Goal: Information Seeking & Learning: Learn about a topic

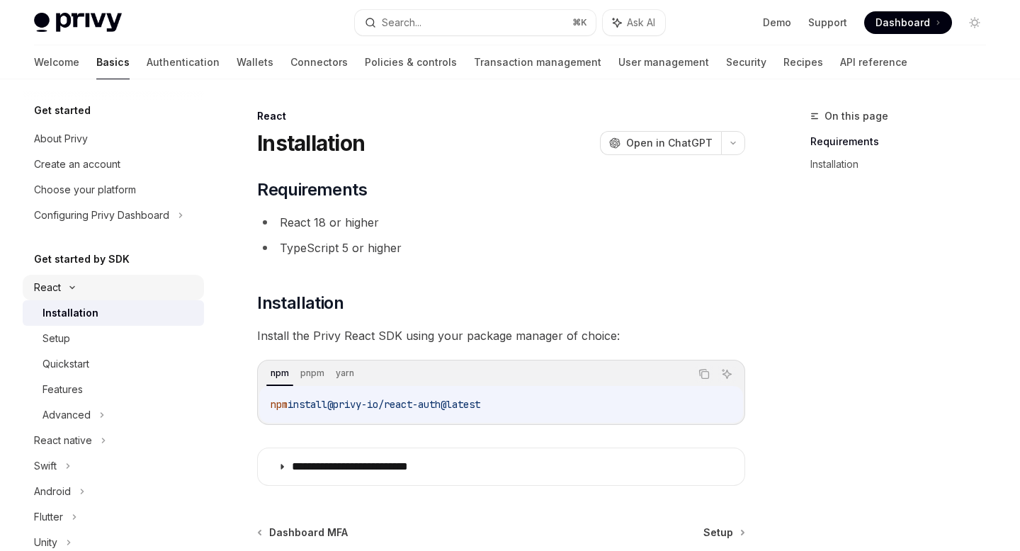
click at [58, 287] on div "React" at bounding box center [47, 287] width 27 height 17
click at [71, 310] on div "React native" at bounding box center [63, 313] width 58 height 17
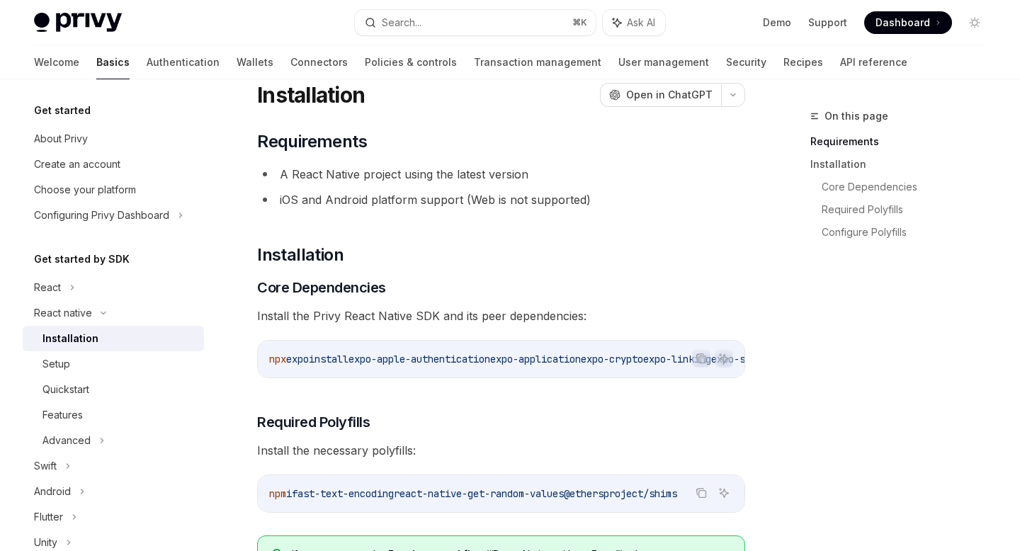
scroll to position [49, 0]
click at [135, 360] on div "Setup" at bounding box center [119, 364] width 153 height 17
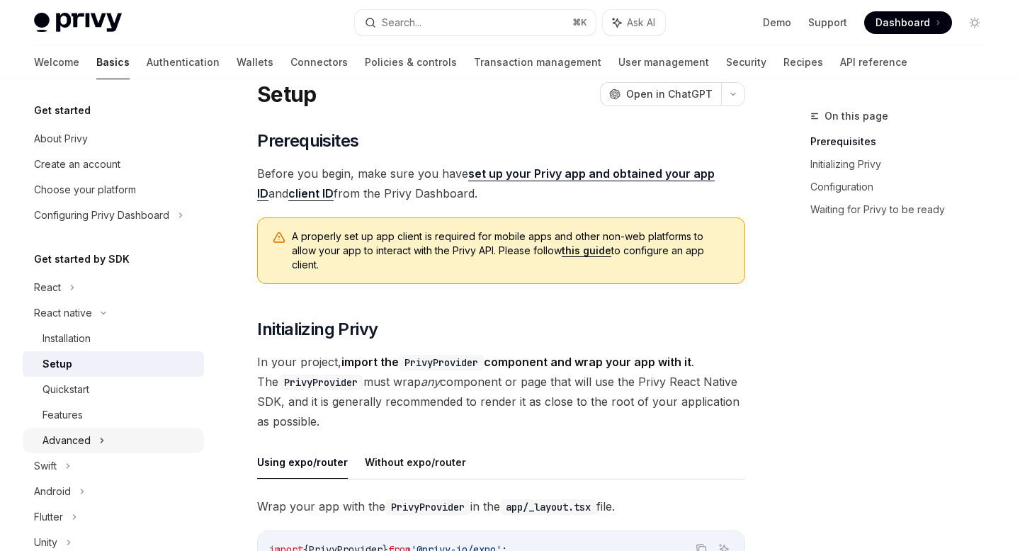
click at [117, 441] on div "Advanced" at bounding box center [113, 441] width 181 height 26
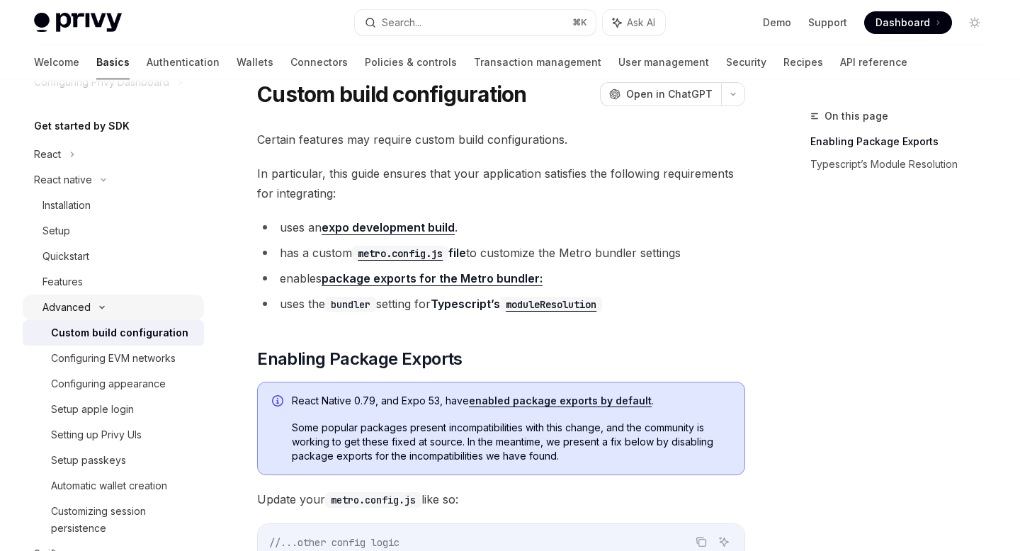
scroll to position [136, 0]
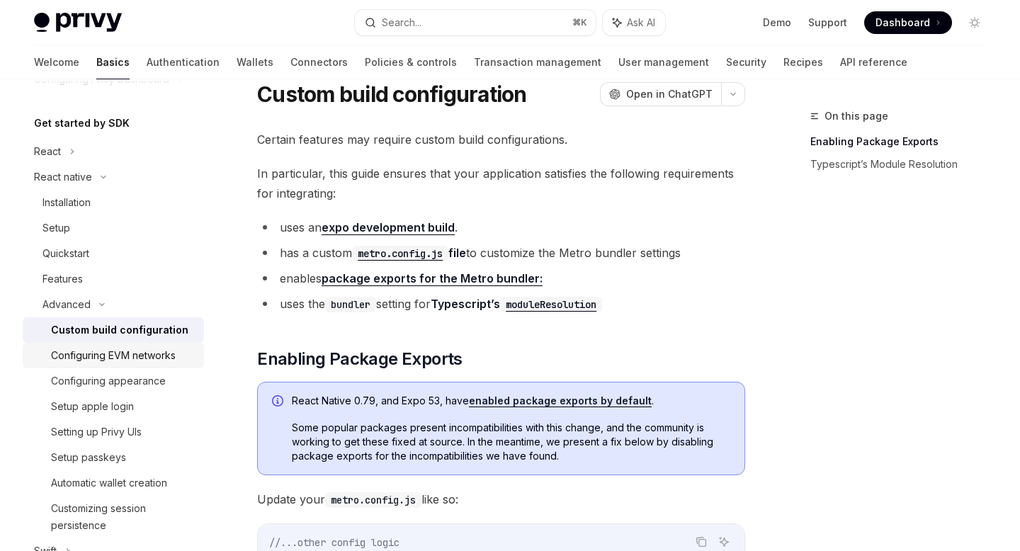
click at [130, 364] on link "Configuring EVM networks" at bounding box center [113, 356] width 181 height 26
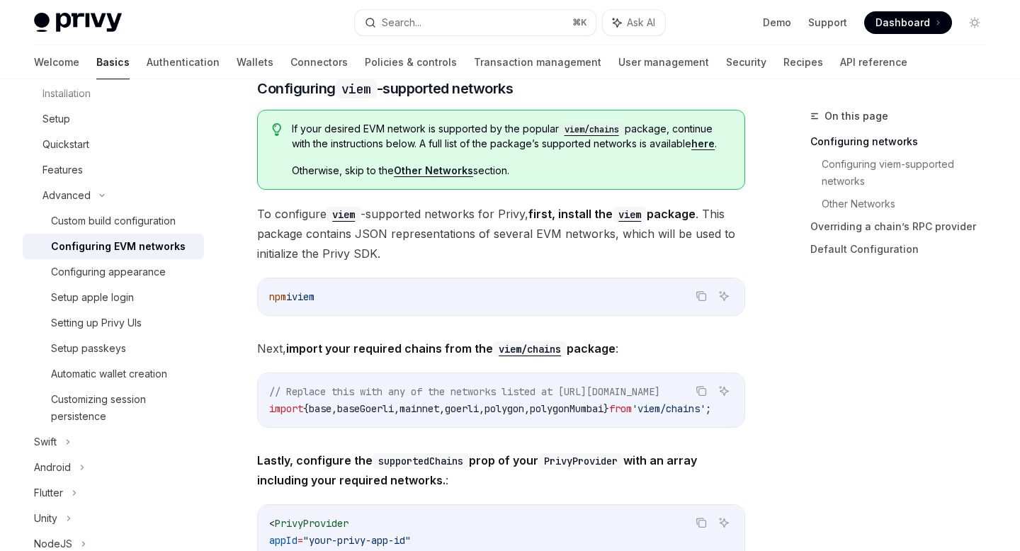
scroll to position [384, 0]
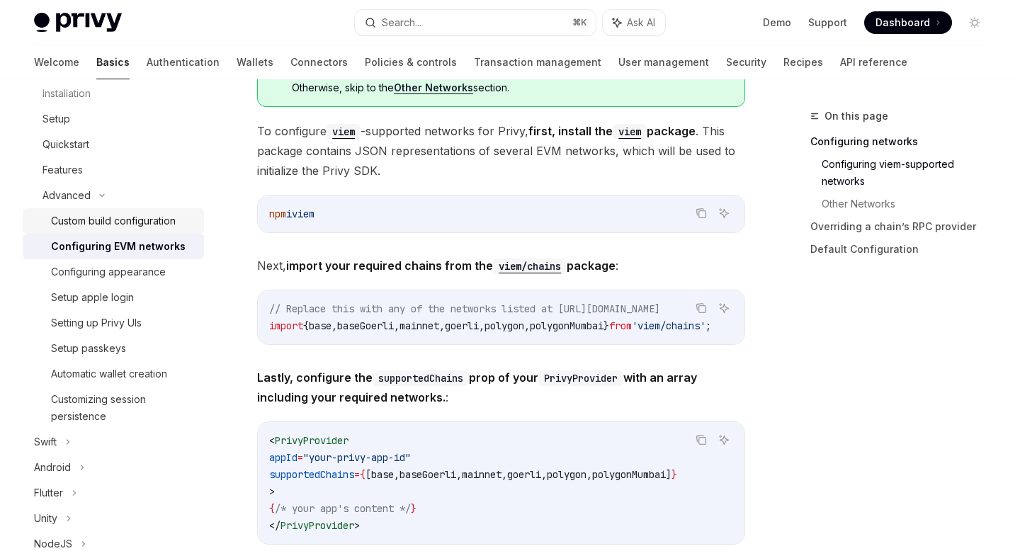
click at [153, 220] on div "Custom build configuration" at bounding box center [113, 221] width 125 height 17
type textarea "*"
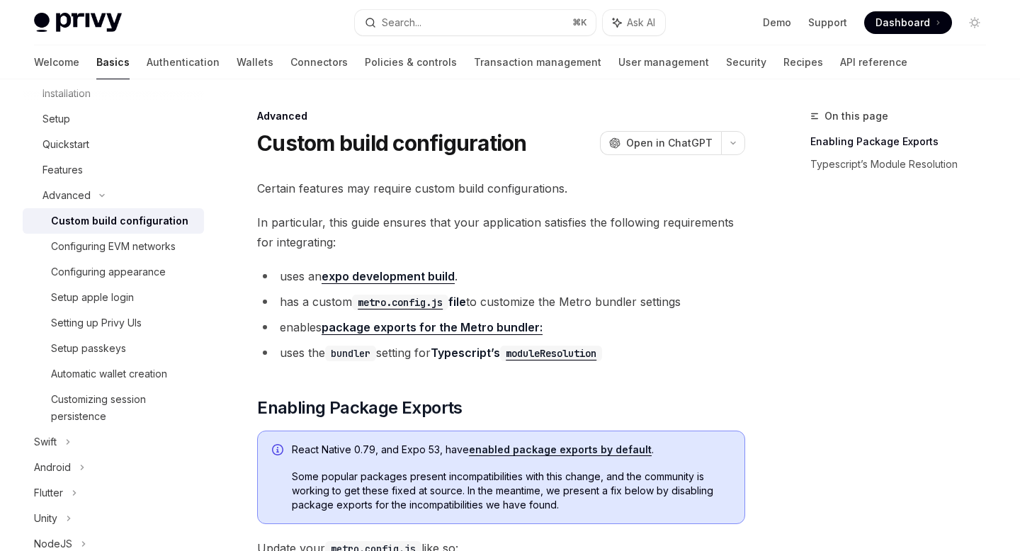
click at [922, 33] on span at bounding box center [908, 22] width 88 height 23
click at [524, 26] on button "Search... ⌘ K" at bounding box center [475, 23] width 240 height 26
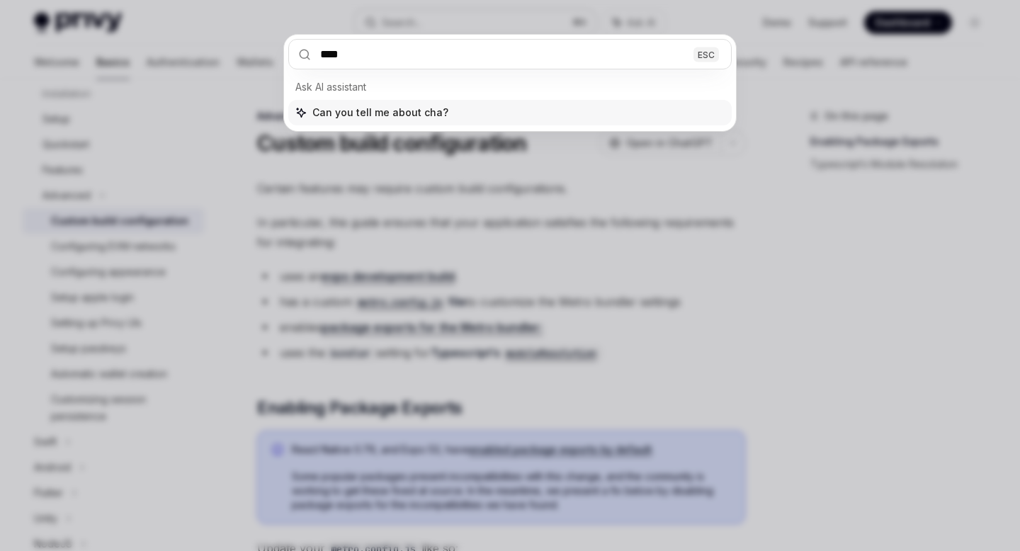
type input "*****"
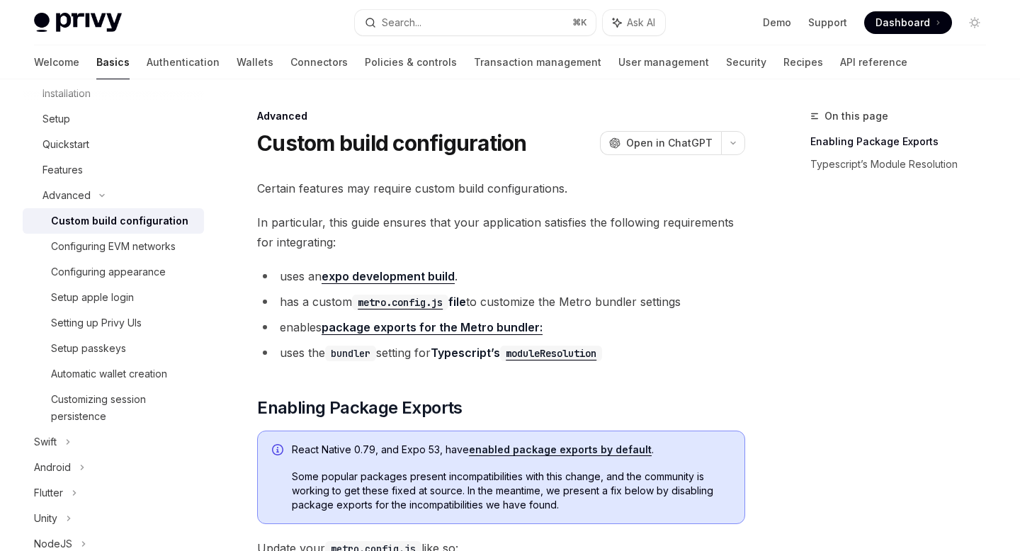
type textarea "*"
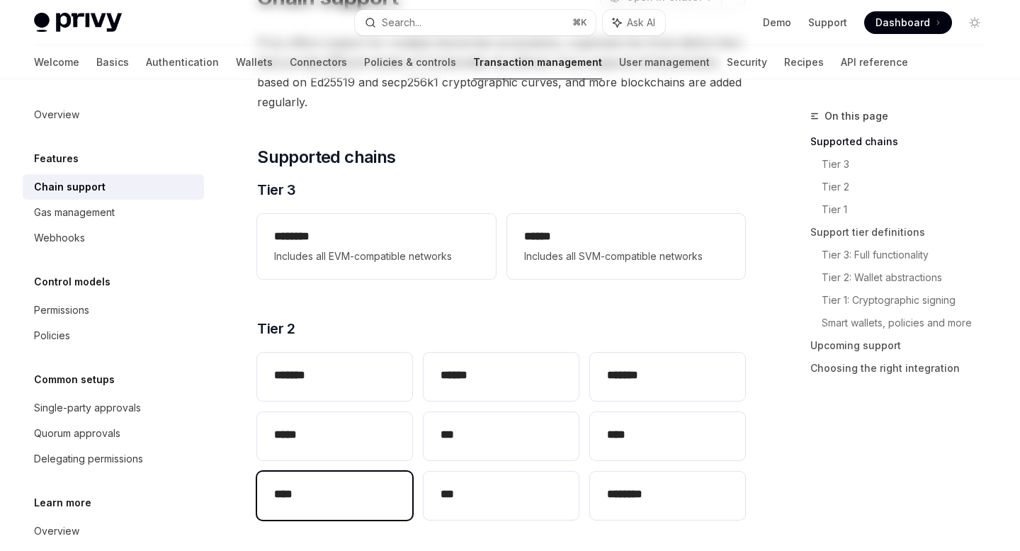
scroll to position [12, 0]
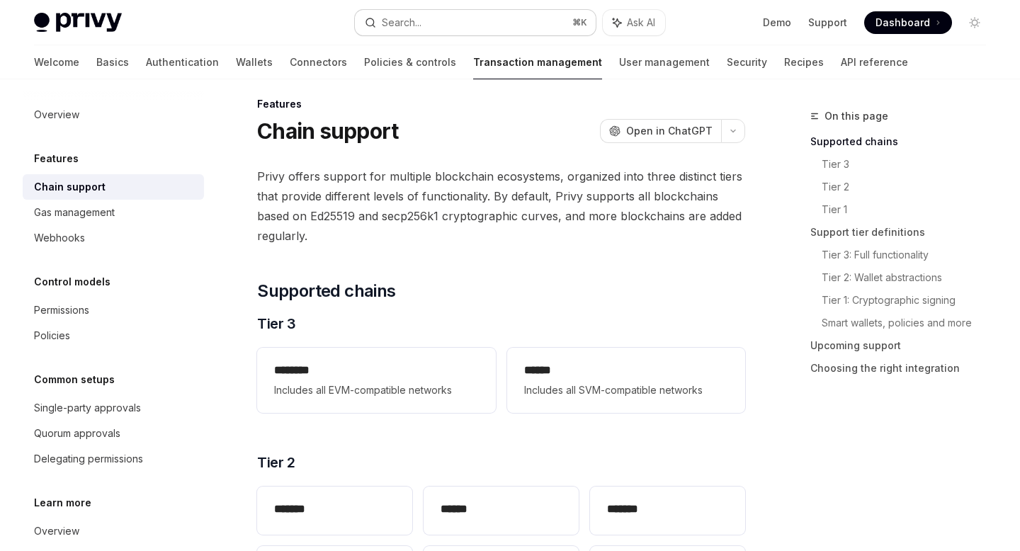
click at [491, 29] on button "Search... ⌘ K" at bounding box center [475, 23] width 240 height 26
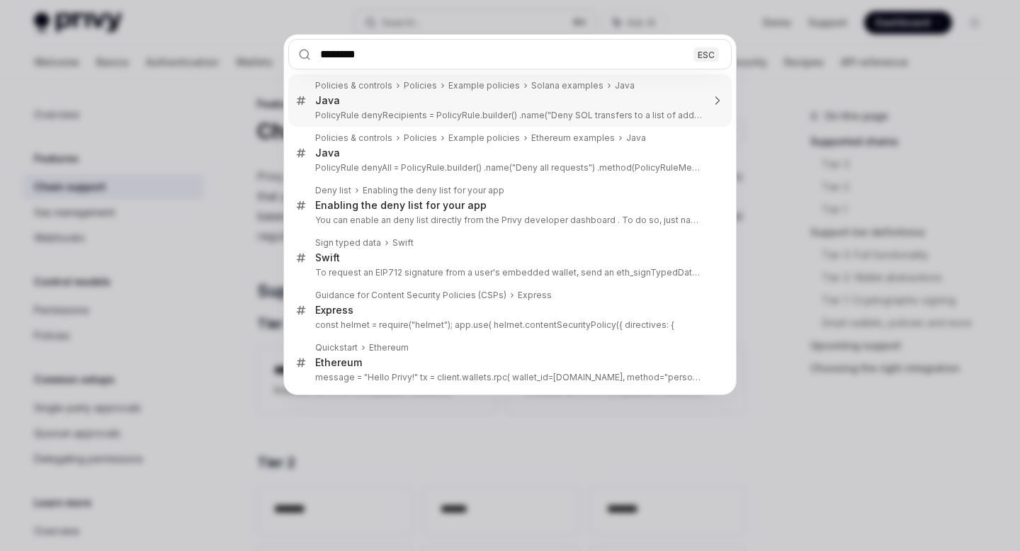
type input "*********"
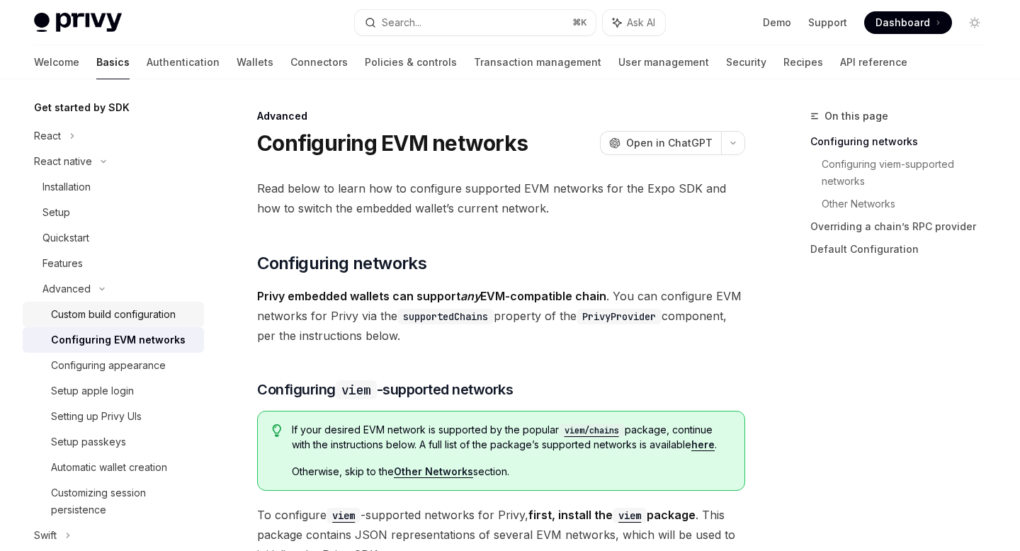
scroll to position [137, 0]
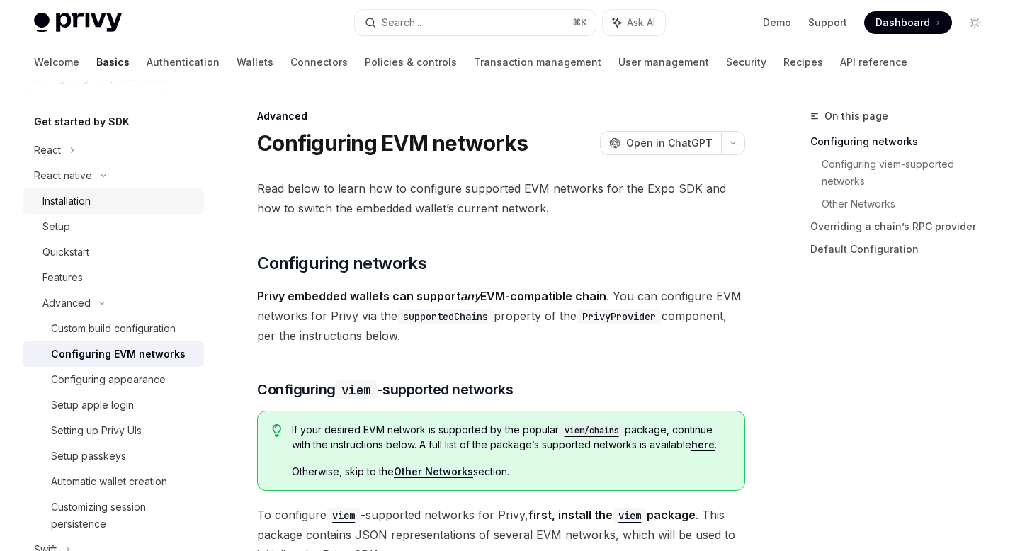
click at [137, 203] on div "Installation" at bounding box center [119, 201] width 153 height 17
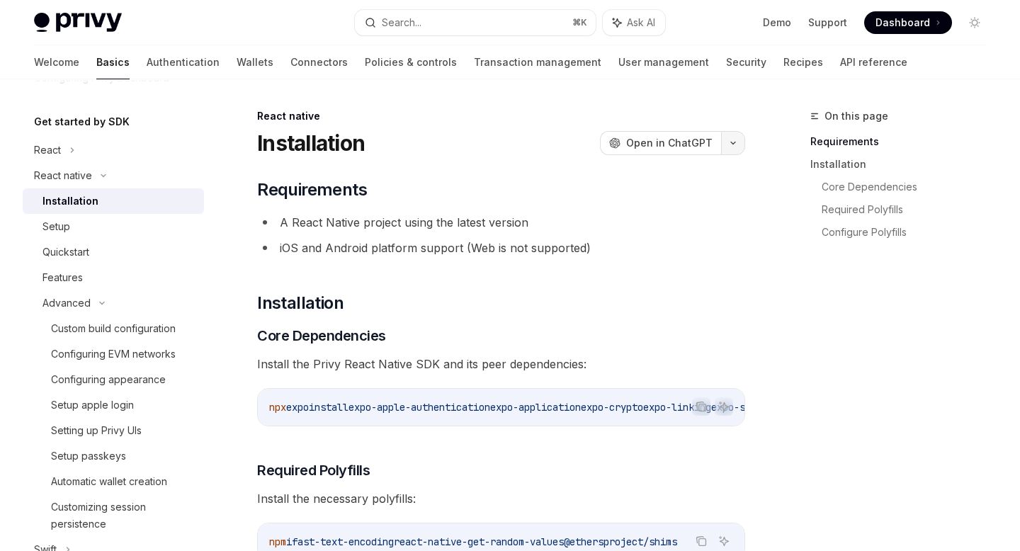
click at [729, 140] on button "button" at bounding box center [733, 143] width 24 height 24
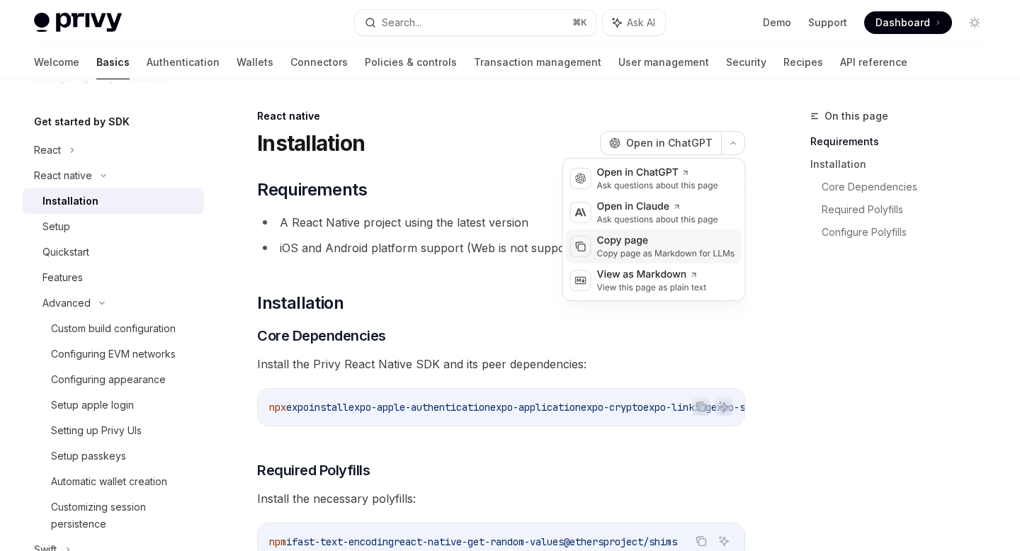
click at [647, 245] on div "Copy page" at bounding box center [666, 241] width 138 height 14
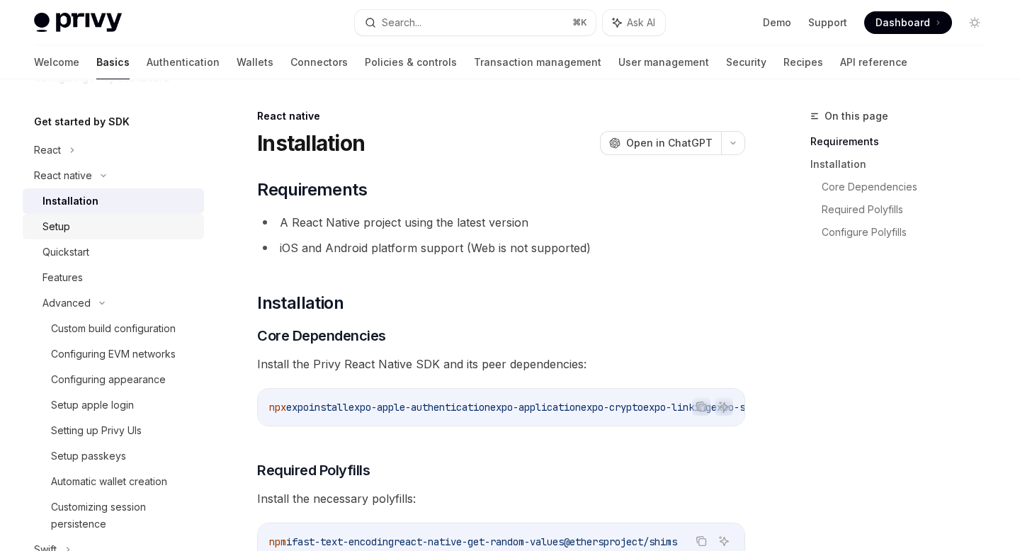
click at [109, 226] on div "Setup" at bounding box center [119, 226] width 153 height 17
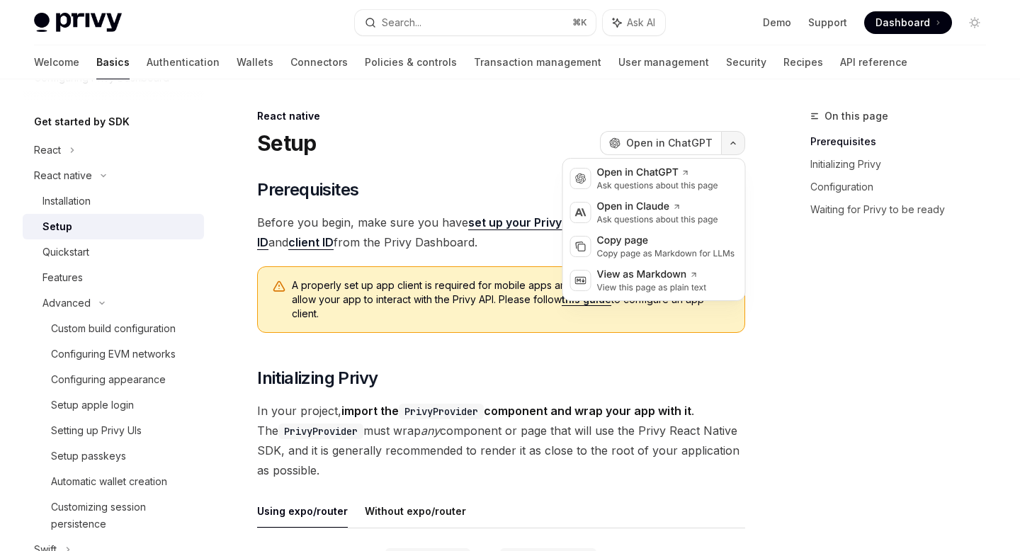
click at [735, 142] on icon "button" at bounding box center [733, 143] width 17 height 6
click at [626, 248] on div "Copy page as Markdown for LLMs" at bounding box center [666, 253] width 138 height 11
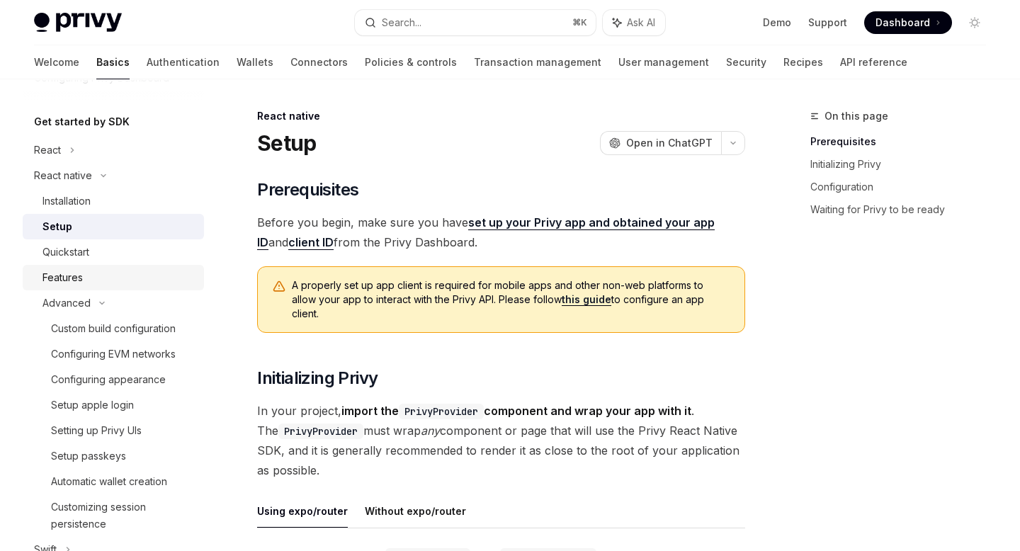
click at [127, 268] on link "Features" at bounding box center [113, 278] width 181 height 26
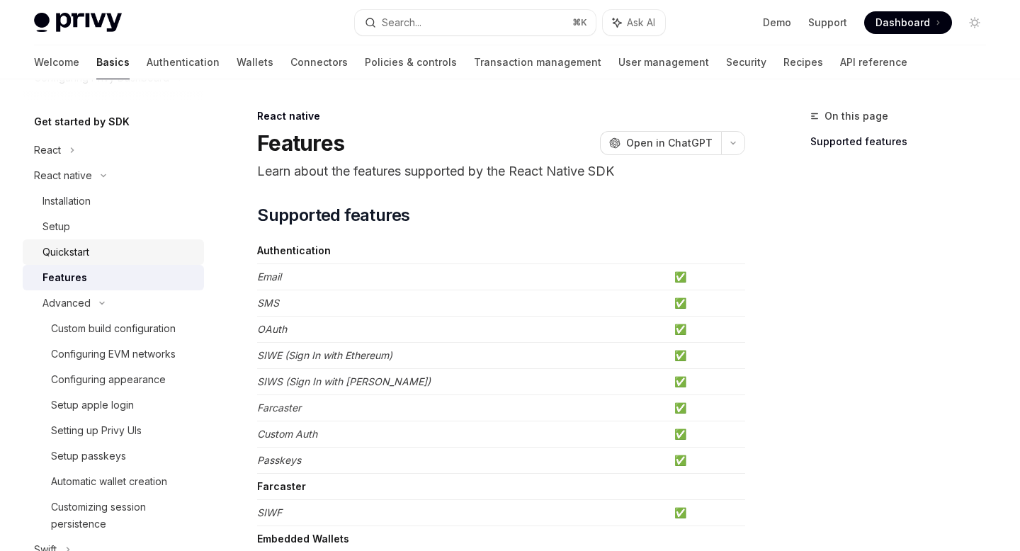
click at [129, 253] on div "Quickstart" at bounding box center [119, 252] width 153 height 17
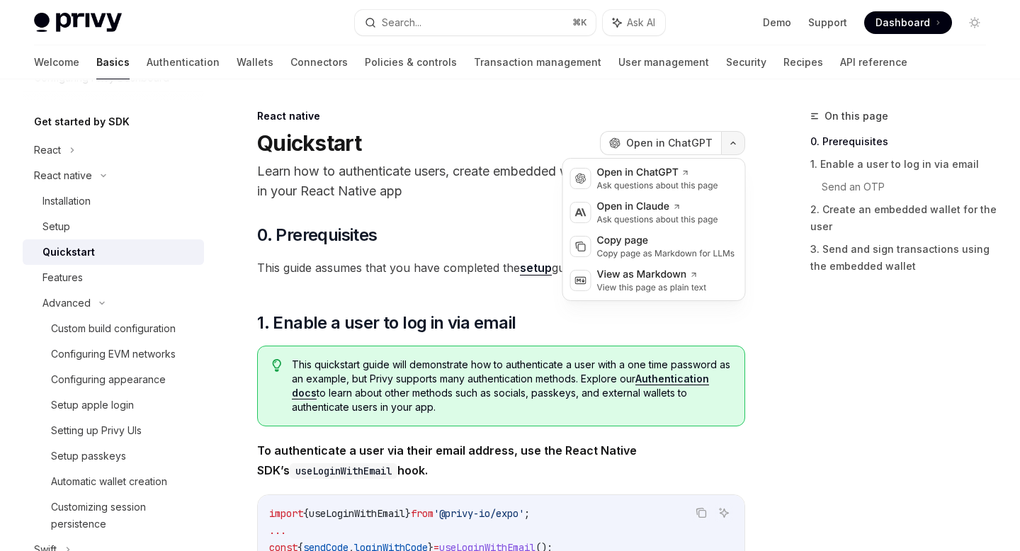
click at [734, 142] on icon "button" at bounding box center [733, 143] width 17 height 6
click at [663, 250] on div "Copy page as Markdown for LLMs" at bounding box center [666, 253] width 138 height 11
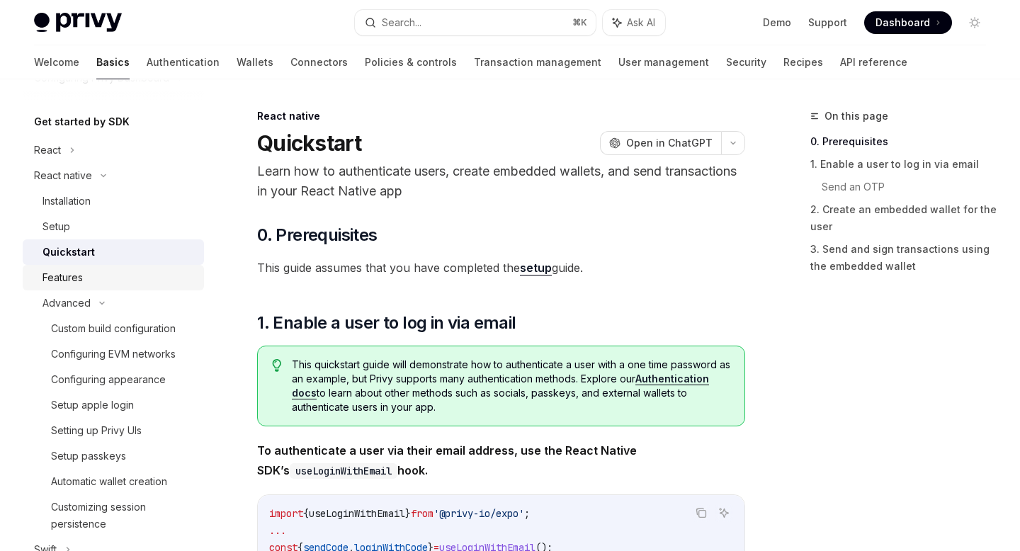
click at [176, 286] on link "Features" at bounding box center [113, 278] width 181 height 26
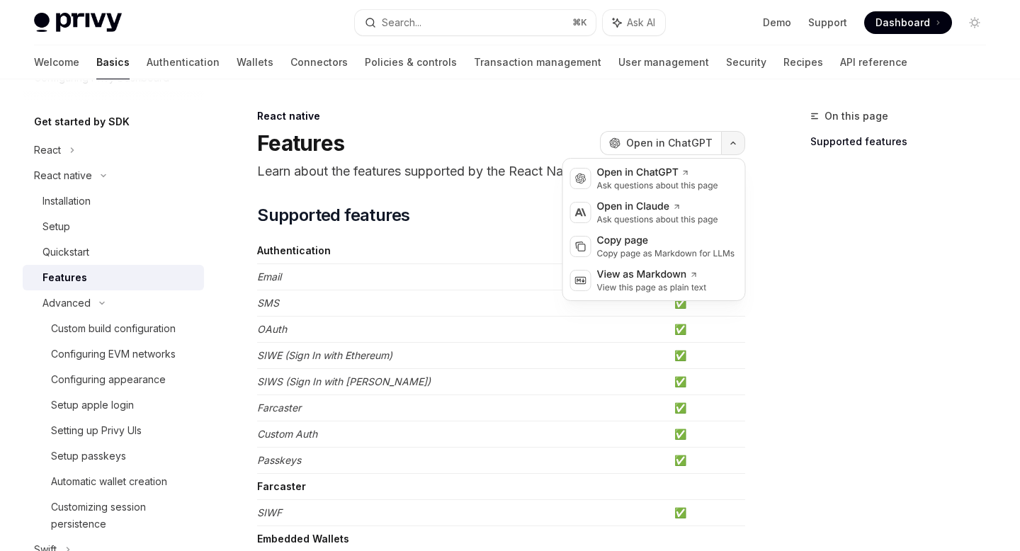
click at [734, 137] on button "button" at bounding box center [733, 143] width 24 height 24
click at [660, 239] on div "Copy page" at bounding box center [666, 241] width 138 height 14
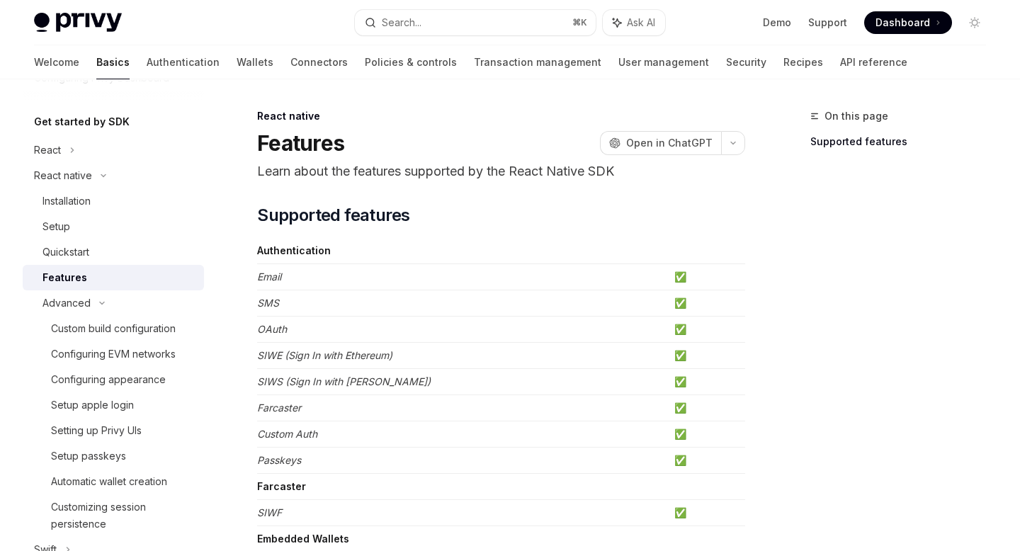
click at [660, 239] on td "Authentication" at bounding box center [463, 251] width 412 height 26
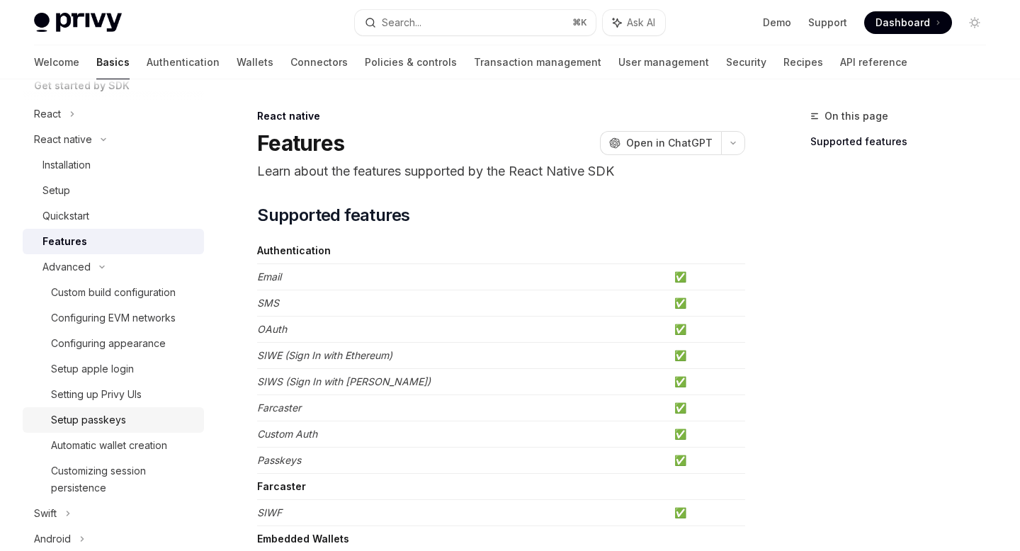
click at [140, 419] on div "Setup passkeys" at bounding box center [123, 420] width 145 height 17
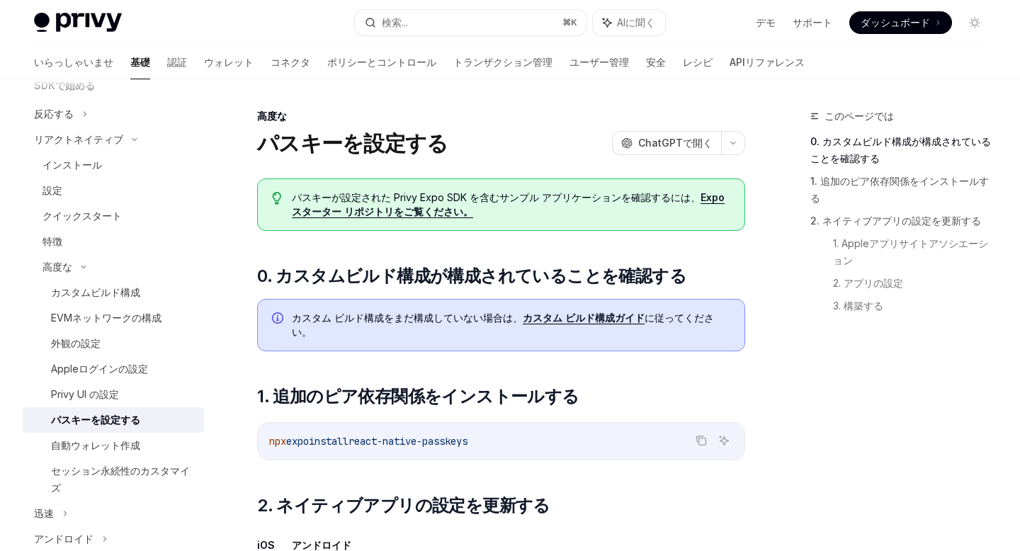
click at [581, 317] on font "カスタム ビルド構成ガイド" at bounding box center [584, 318] width 122 height 12
type textarea "*"
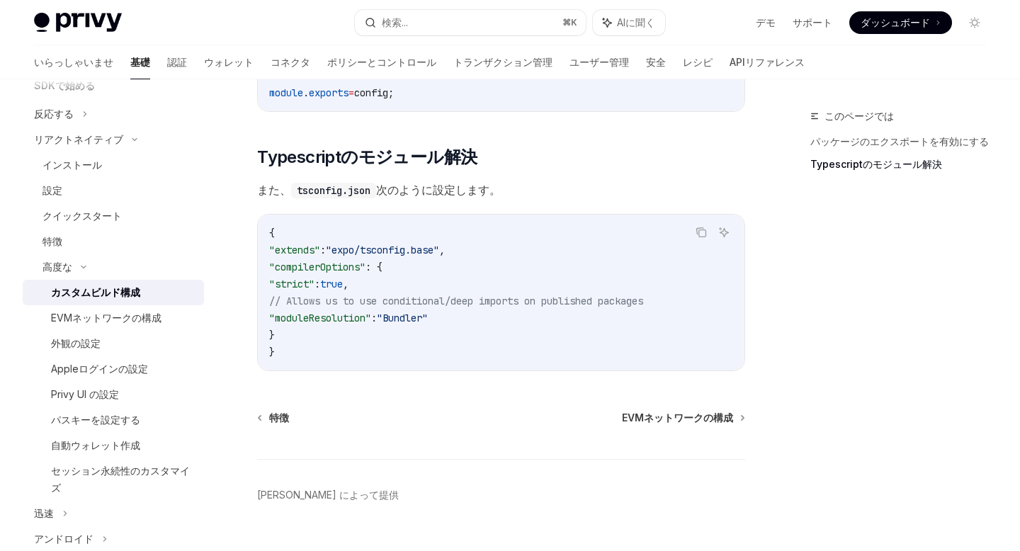
scroll to position [1384, 0]
